Goal: Check status: Check status

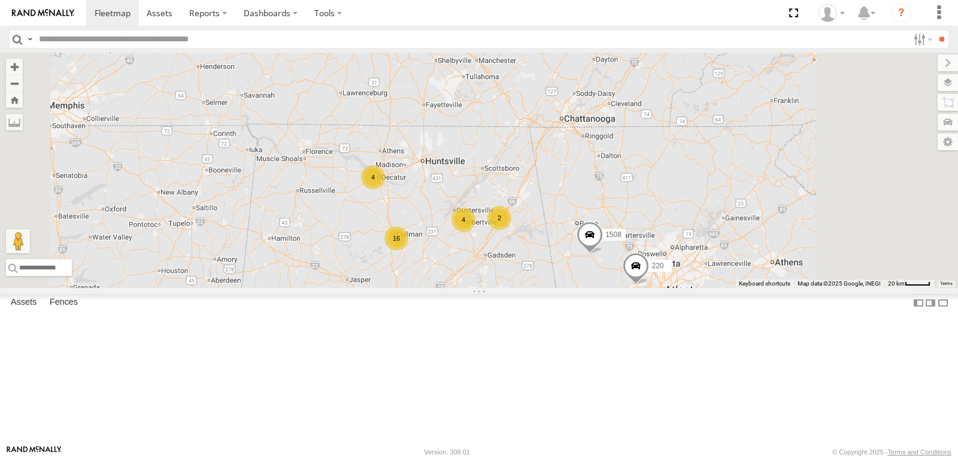
drag, startPoint x: 678, startPoint y: 357, endPoint x: 645, endPoint y: 269, distance: 94.5
click at [646, 274] on div "16 4 205 4 2 1508 220" at bounding box center [479, 170] width 958 height 235
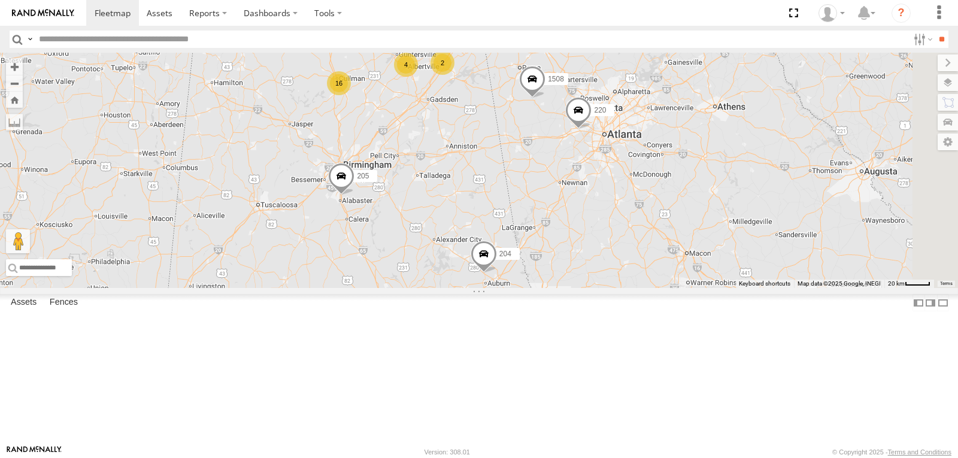
drag, startPoint x: 584, startPoint y: 180, endPoint x: 587, endPoint y: 209, distance: 29.4
click at [587, 209] on div "16 4 205 4 2 1508 220 221 204" at bounding box center [479, 170] width 958 height 235
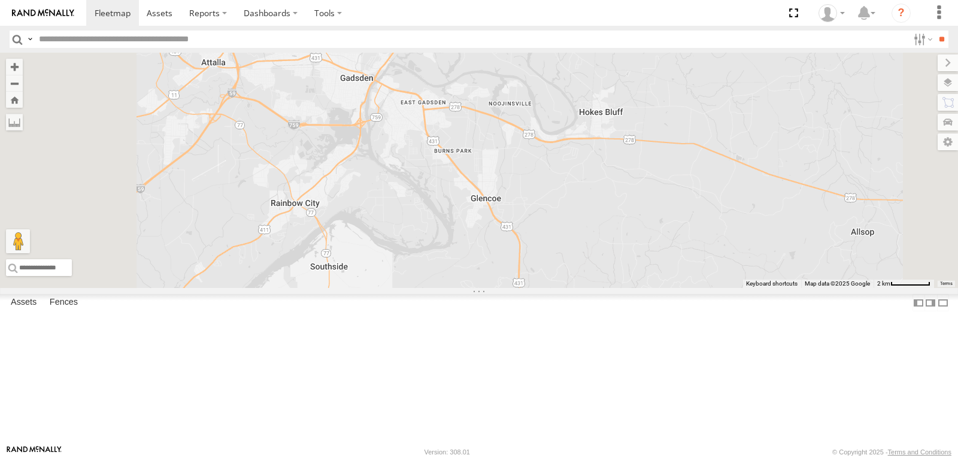
click at [0, 0] on span at bounding box center [0, 0] width 0 height 0
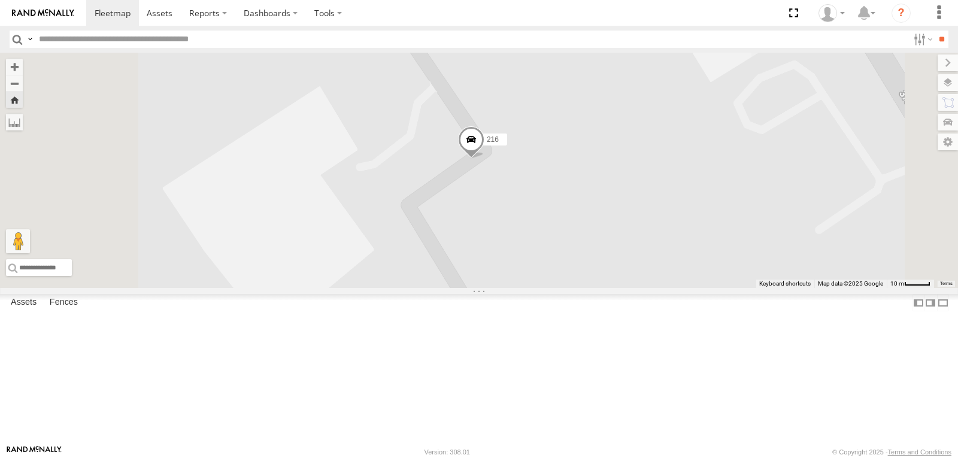
click at [484, 159] on span at bounding box center [471, 142] width 26 height 32
